Goal: Transaction & Acquisition: Purchase product/service

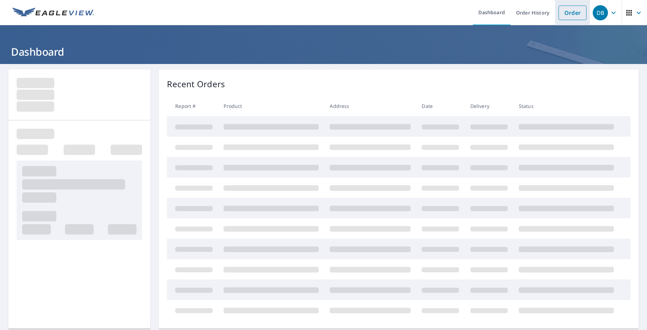
click at [559, 12] on link "Order" at bounding box center [573, 13] width 28 height 15
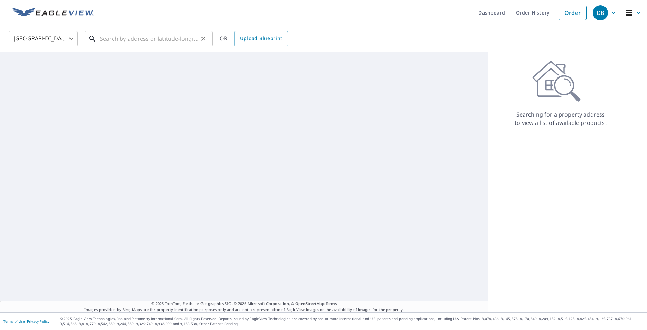
click at [176, 37] on input "text" at bounding box center [149, 38] width 99 height 19
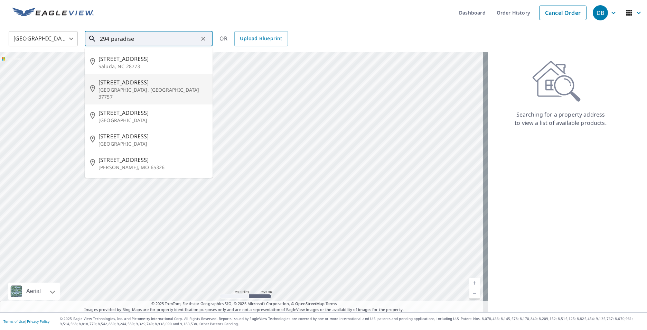
click at [121, 85] on span "[STREET_ADDRESS]" at bounding box center [153, 82] width 109 height 8
type input "[STREET_ADDRESS]"
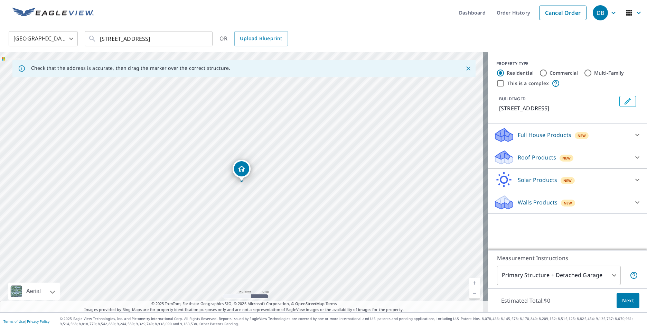
click at [537, 159] on p "Roof Products" at bounding box center [537, 157] width 38 height 8
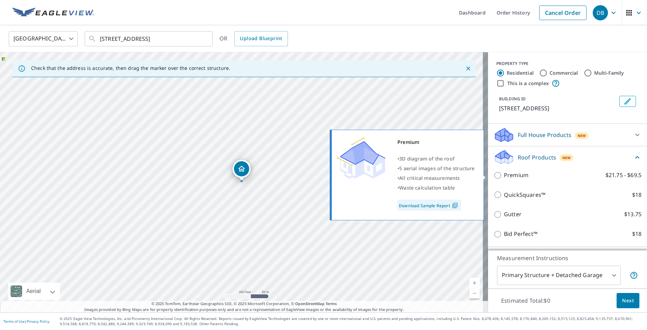
click at [495, 176] on input "Premium $21.75 - $69.5" at bounding box center [499, 175] width 10 height 8
checkbox input "true"
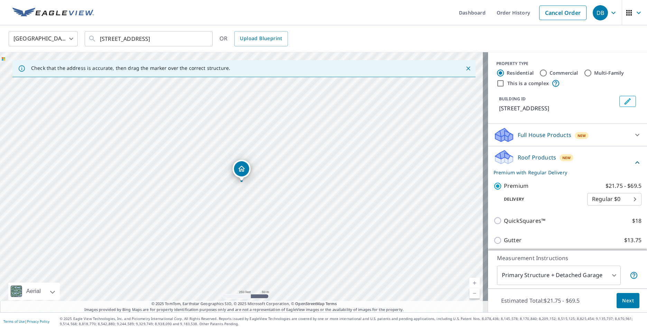
click at [622, 296] on span "Next" at bounding box center [628, 300] width 12 height 9
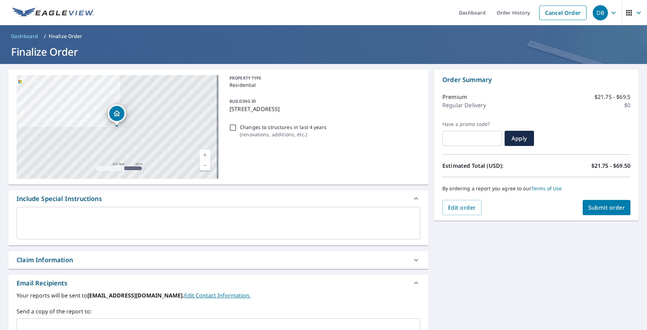
click at [602, 210] on span "Submit order" at bounding box center [606, 208] width 37 height 8
